Goal: Book appointment/travel/reservation

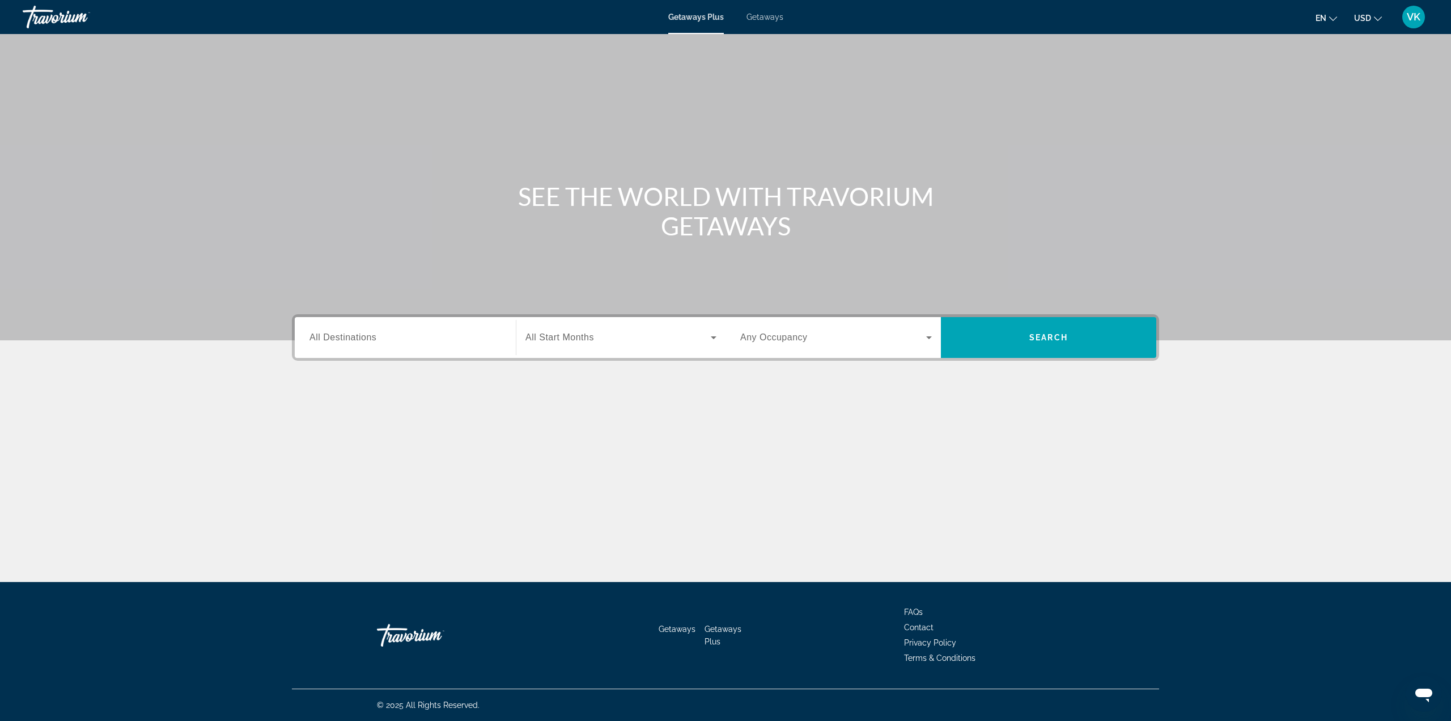
click at [679, 322] on div "Search widget" at bounding box center [621, 337] width 191 height 32
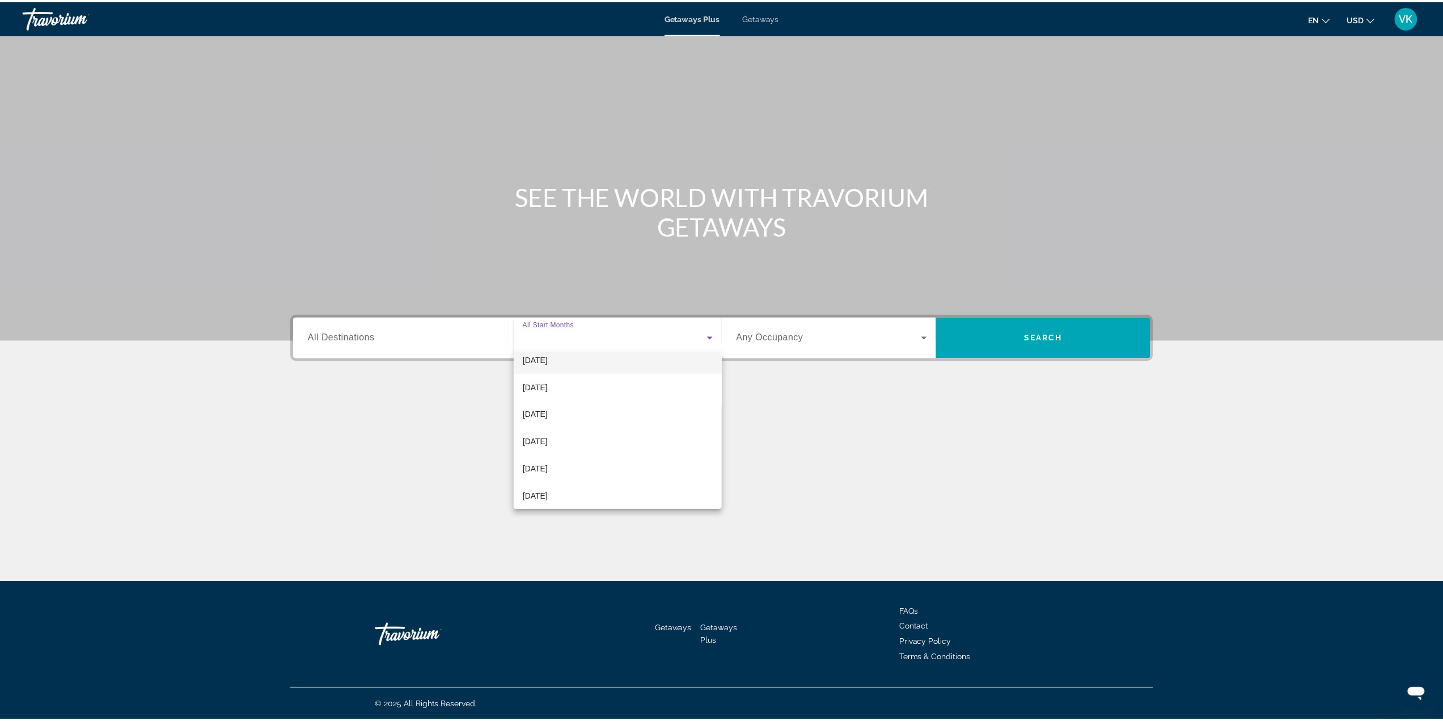
scroll to position [113, 0]
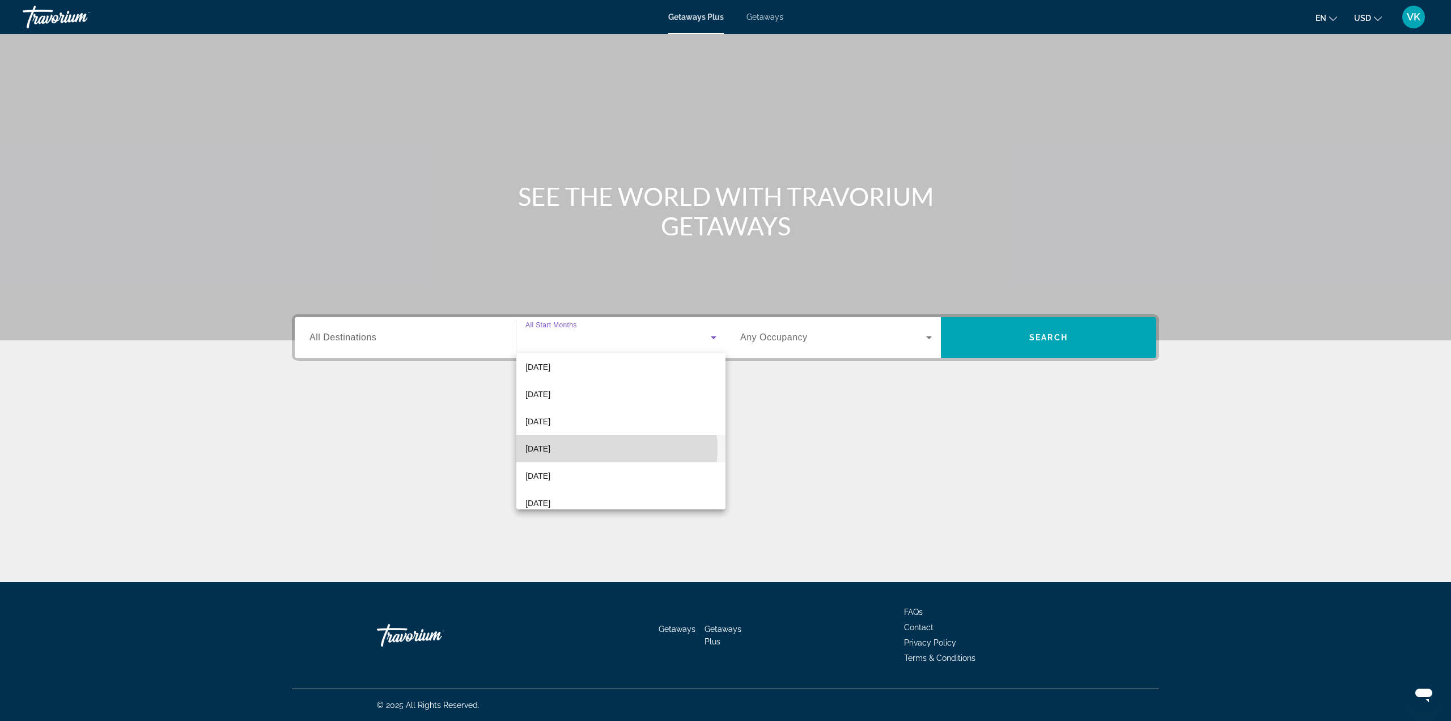
click at [607, 448] on mat-option "[DATE]" at bounding box center [621, 448] width 209 height 27
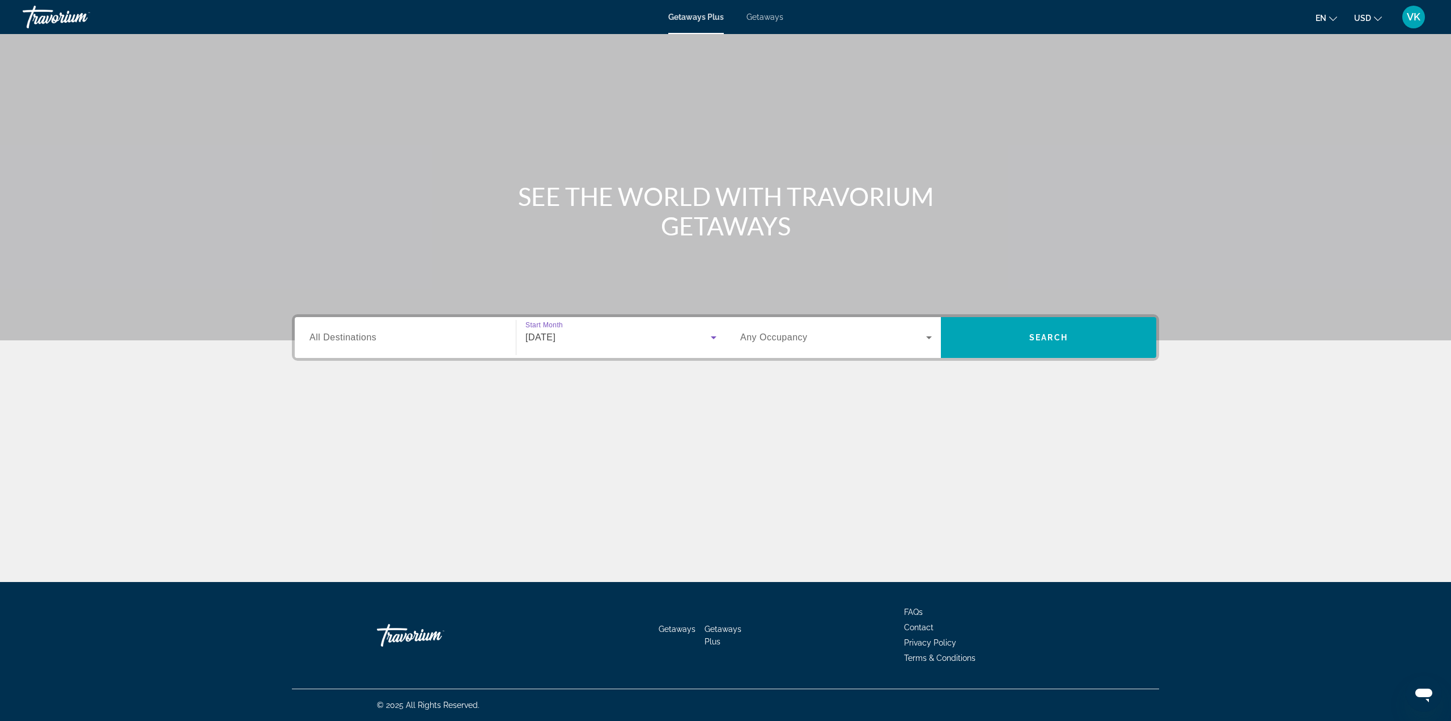
click at [830, 359] on div "Destination All Destinations Start Month All Start Months [DATE] Occupancy Any …" at bounding box center [725, 337] width 867 height 46
click at [833, 345] on div "Search widget" at bounding box center [836, 337] width 192 height 32
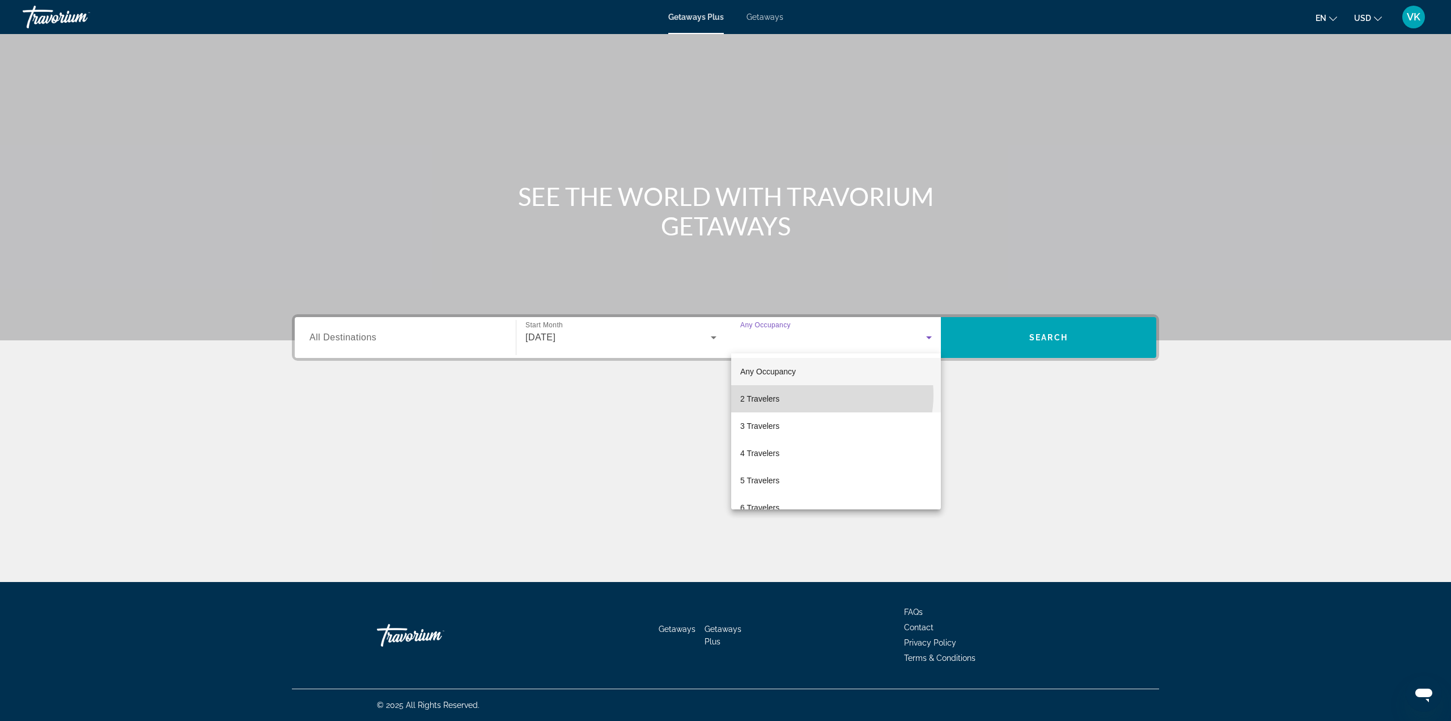
click at [818, 395] on mat-option "2 Travelers" at bounding box center [836, 398] width 210 height 27
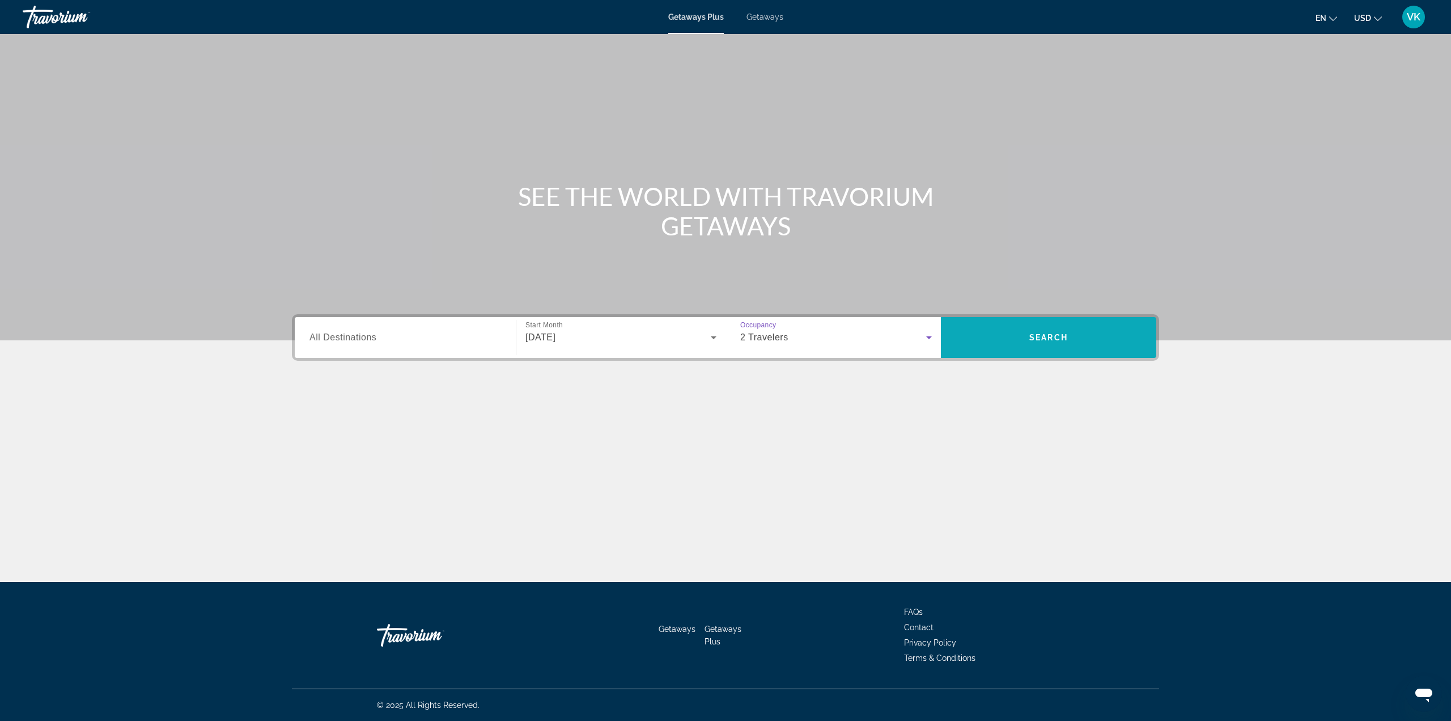
click at [1087, 338] on span "Search widget" at bounding box center [1048, 337] width 215 height 27
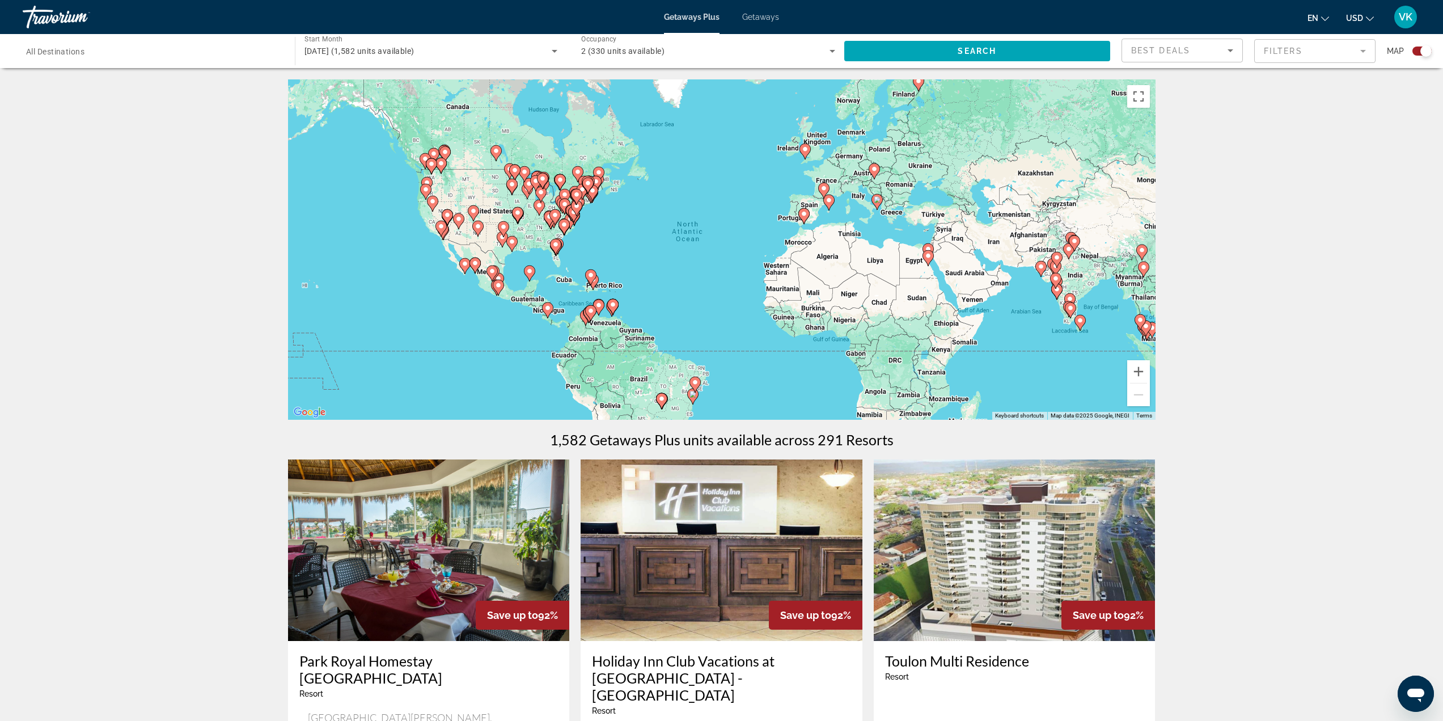
click at [204, 38] on div "Search widget" at bounding box center [153, 51] width 254 height 32
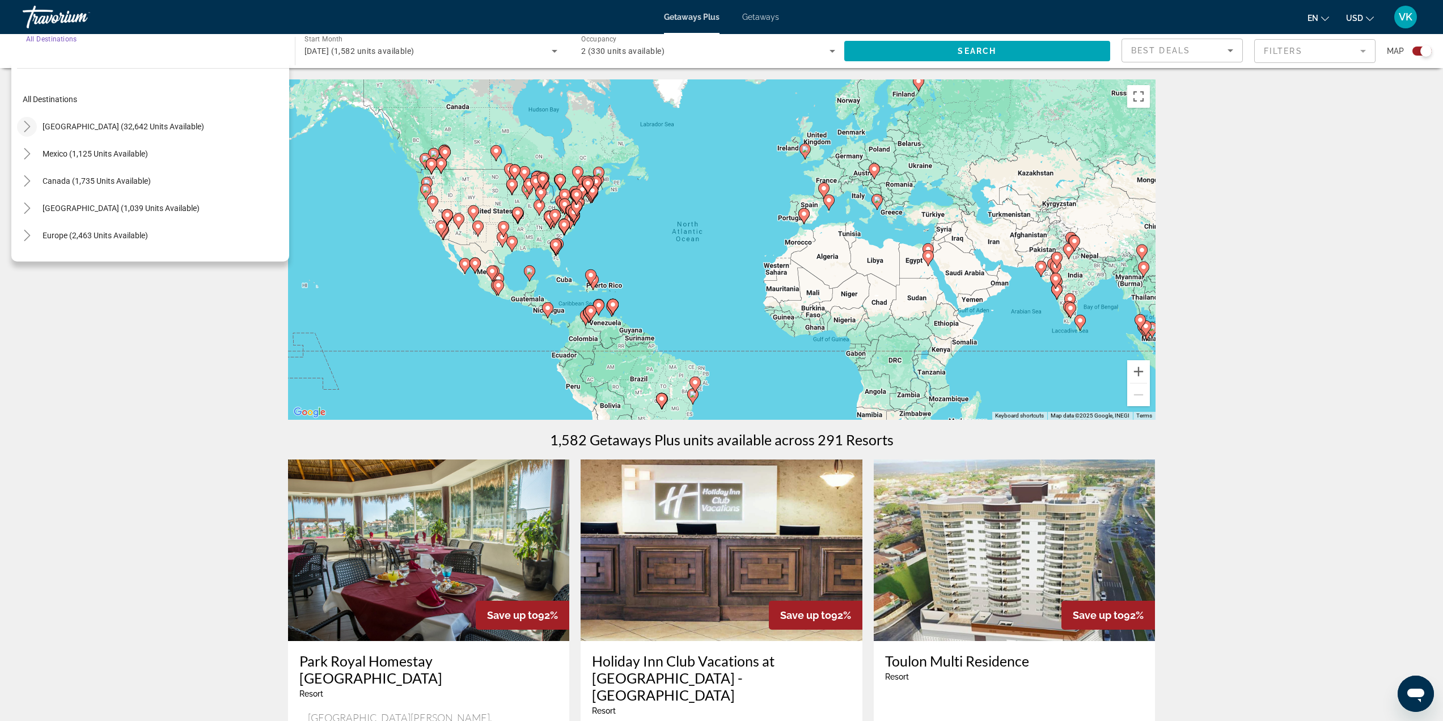
click at [25, 130] on icon "Toggle United States (32,642 units available)" at bounding box center [27, 126] width 11 height 11
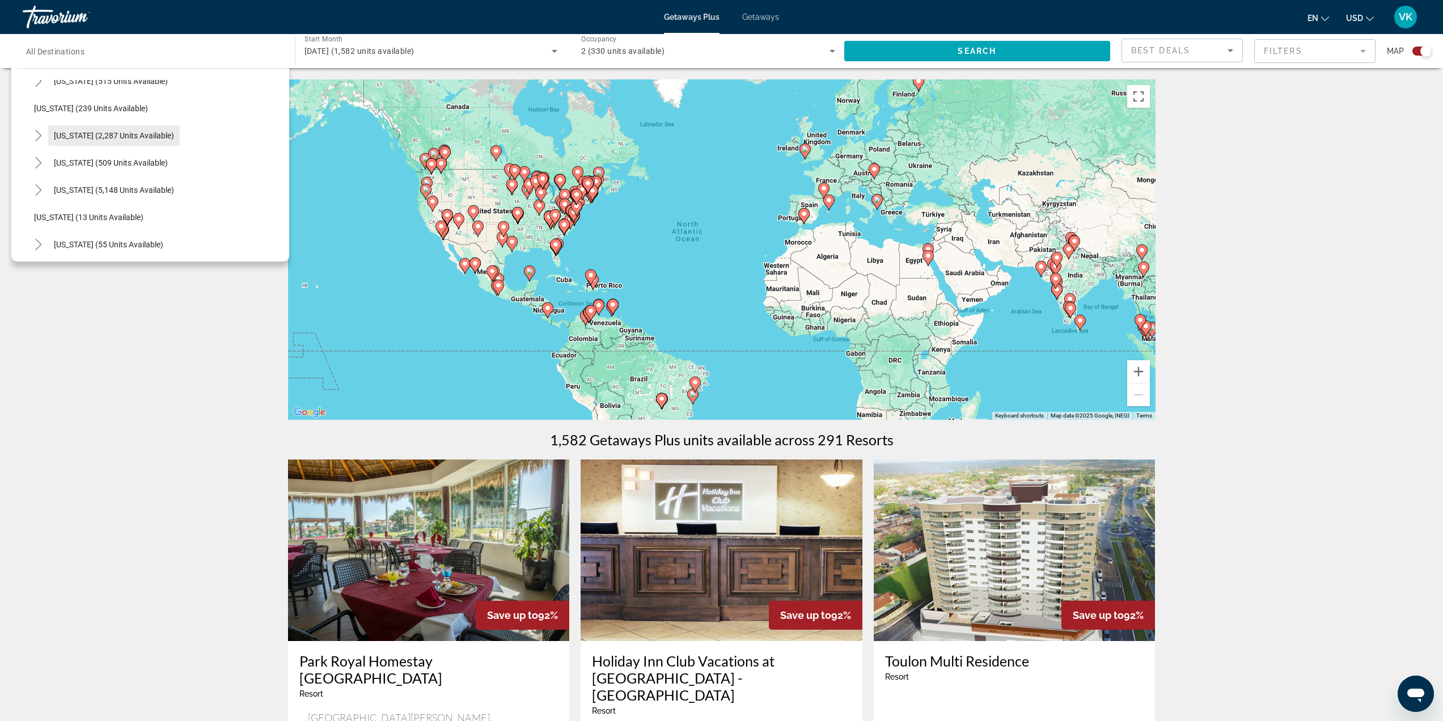
scroll to position [90, 0]
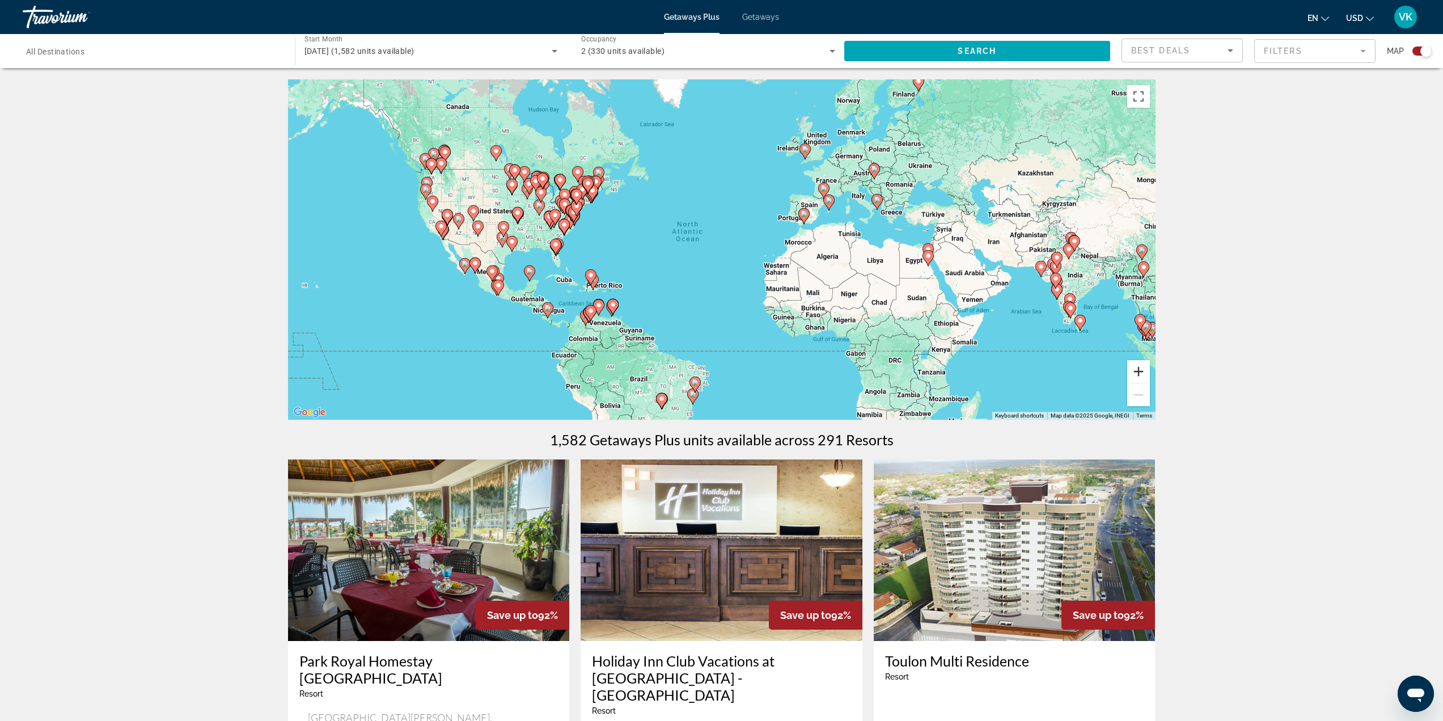
click at [1144, 371] on button "Zoom in" at bounding box center [1138, 371] width 23 height 23
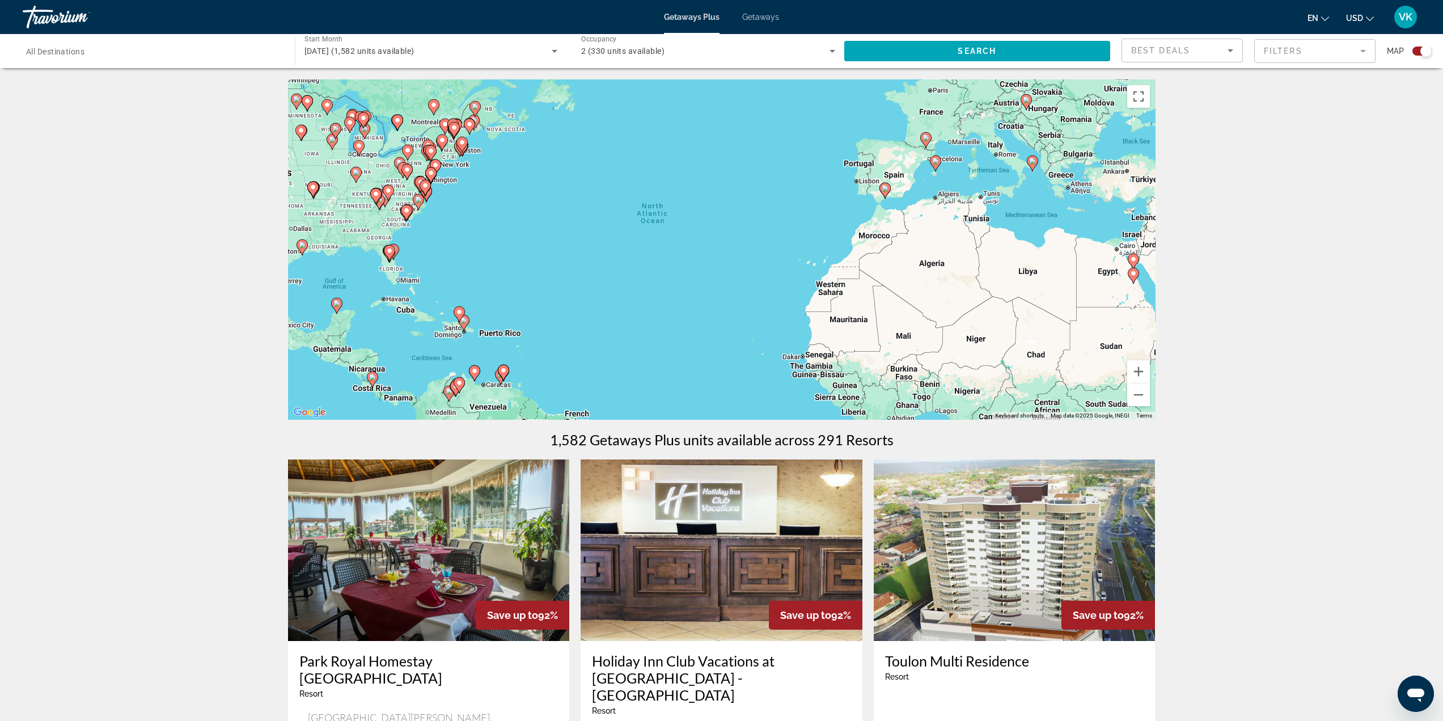
click at [887, 189] on image "Main content" at bounding box center [885, 188] width 7 height 7
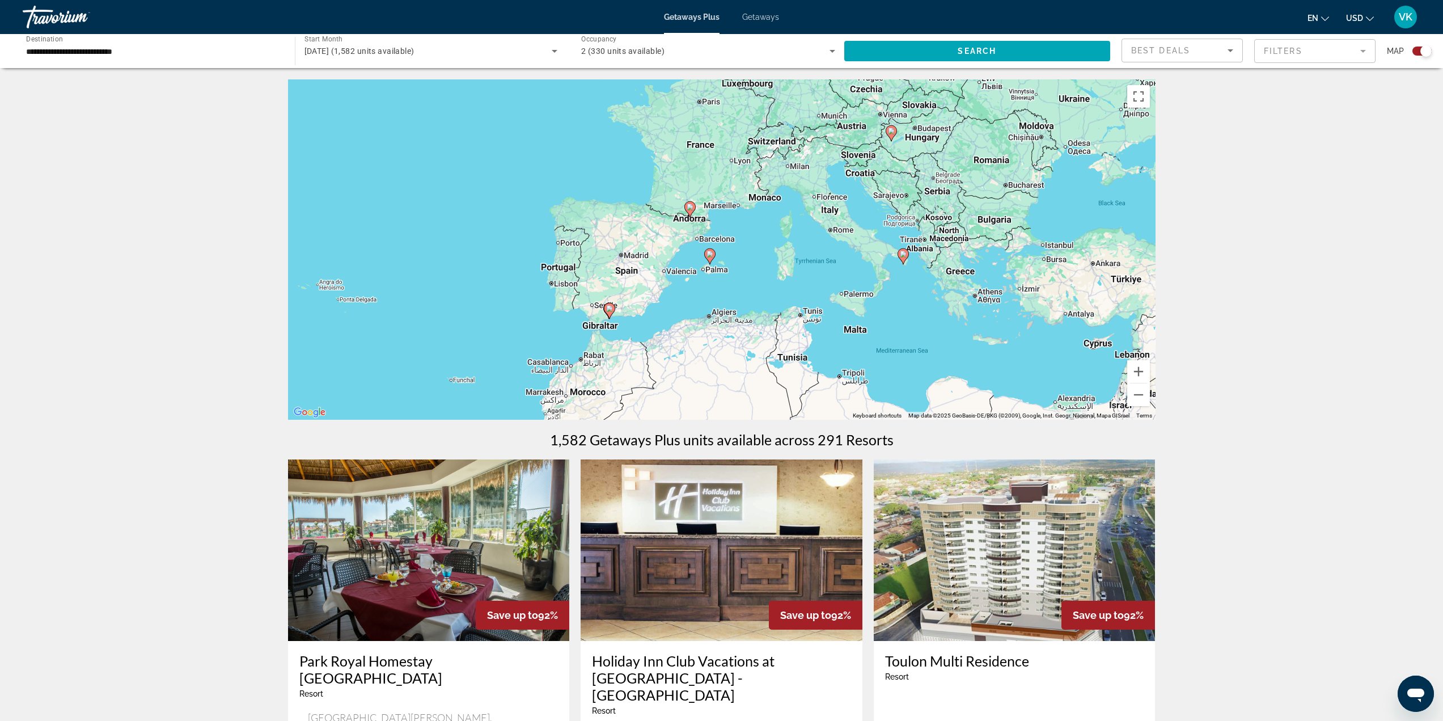
drag, startPoint x: 967, startPoint y: 142, endPoint x: 854, endPoint y: 213, distance: 132.8
click at [854, 213] on div "To activate drag with keyboard, press Alt + Enter. Once in keyboard drag state,…" at bounding box center [721, 249] width 867 height 340
click at [891, 133] on image "Main content" at bounding box center [891, 131] width 7 height 7
type input "**********"
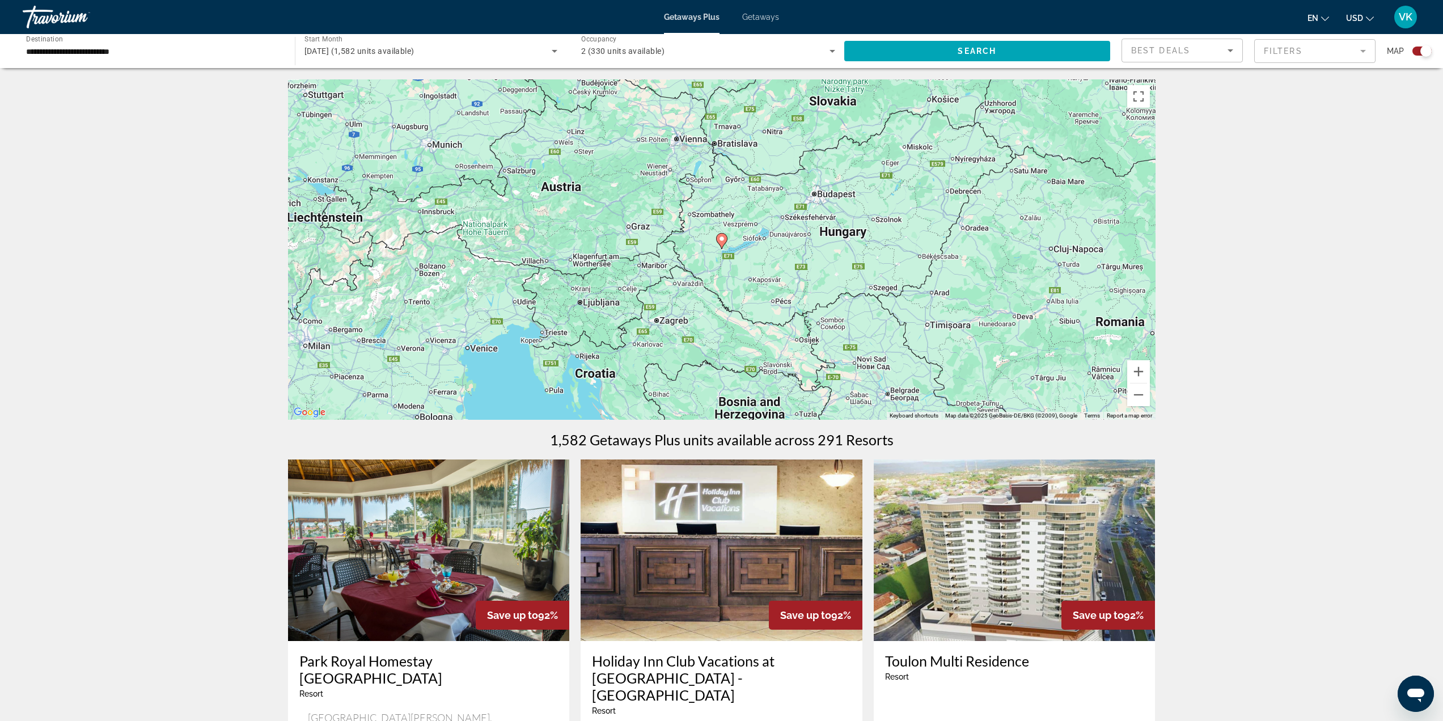
click at [720, 238] on image "Main content" at bounding box center [721, 238] width 7 height 7
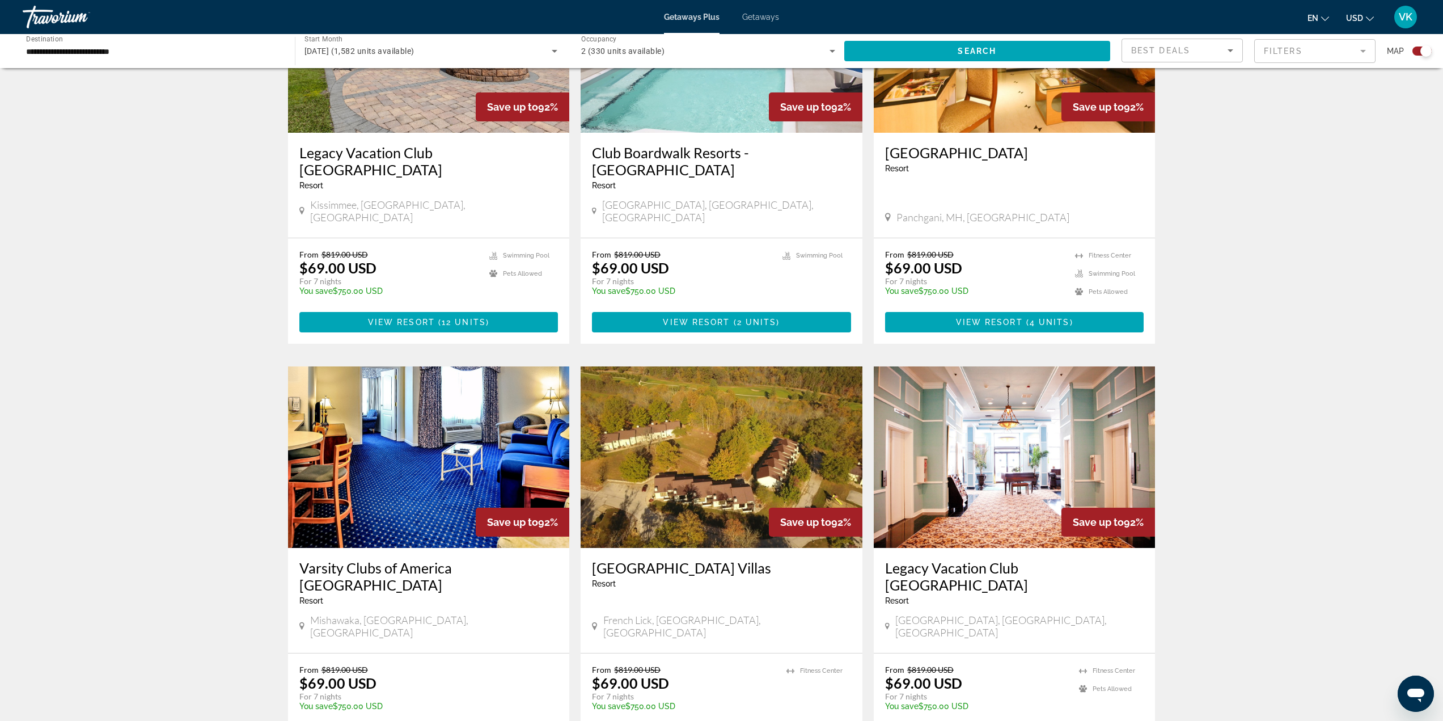
scroll to position [1499, 0]
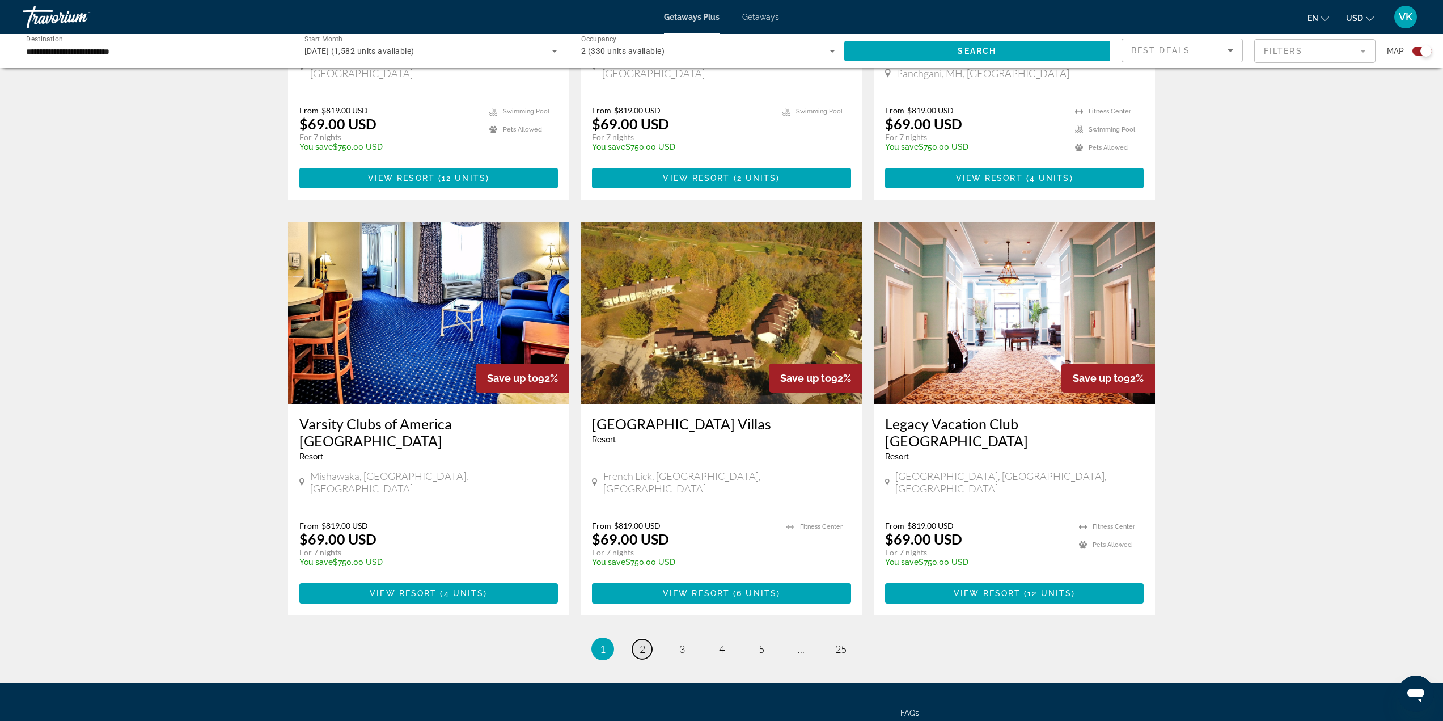
click at [641, 642] on span "2" at bounding box center [643, 648] width 6 height 12
